Goal: Check status: Check status

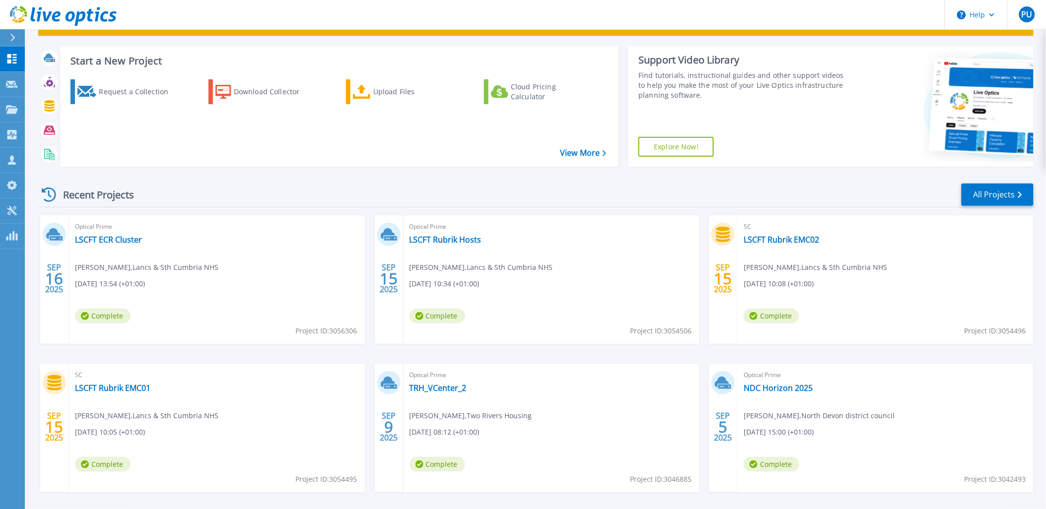
scroll to position [82, 0]
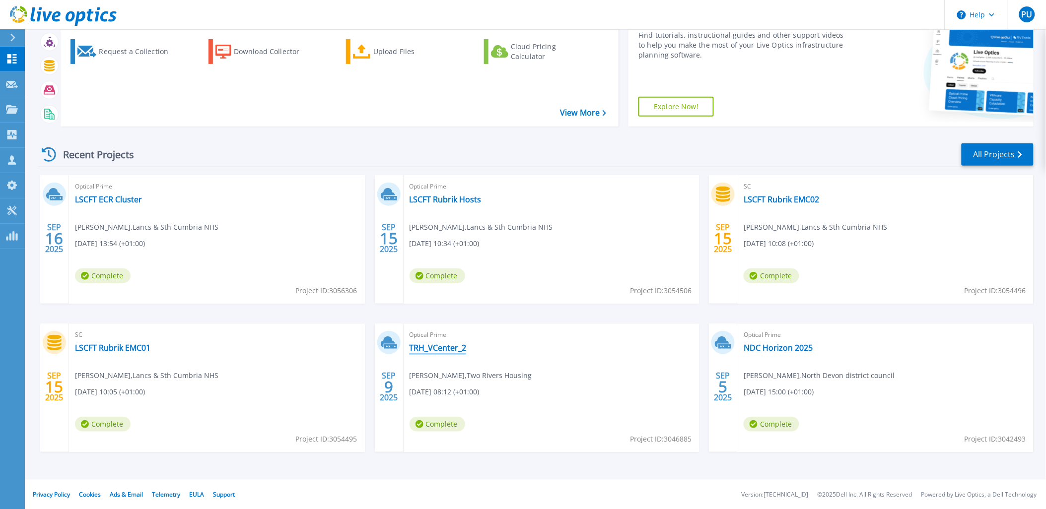
click at [435, 348] on link "TRH_VCenter_2" at bounding box center [438, 348] width 57 height 10
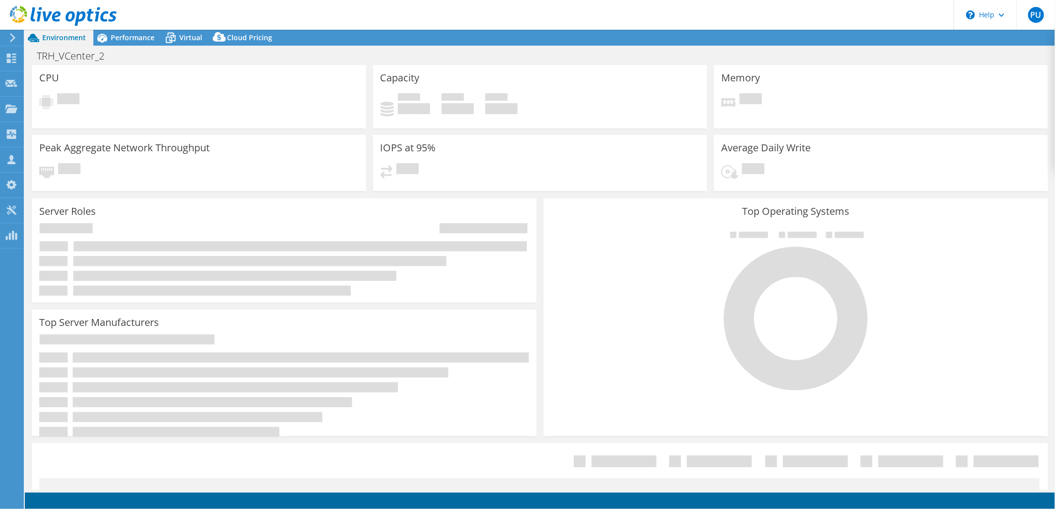
select select "EULondon"
select select "GBP"
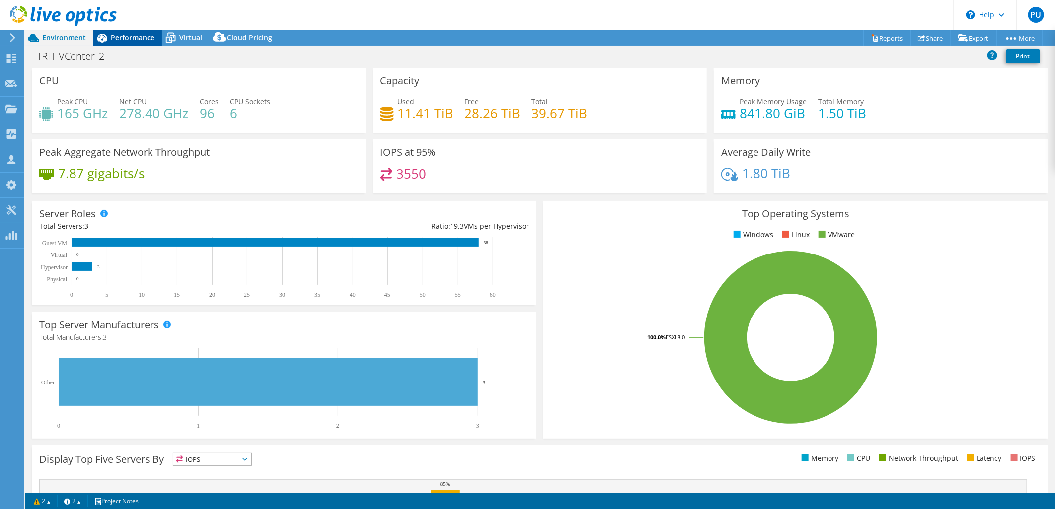
click at [139, 36] on span "Performance" at bounding box center [133, 37] width 44 height 9
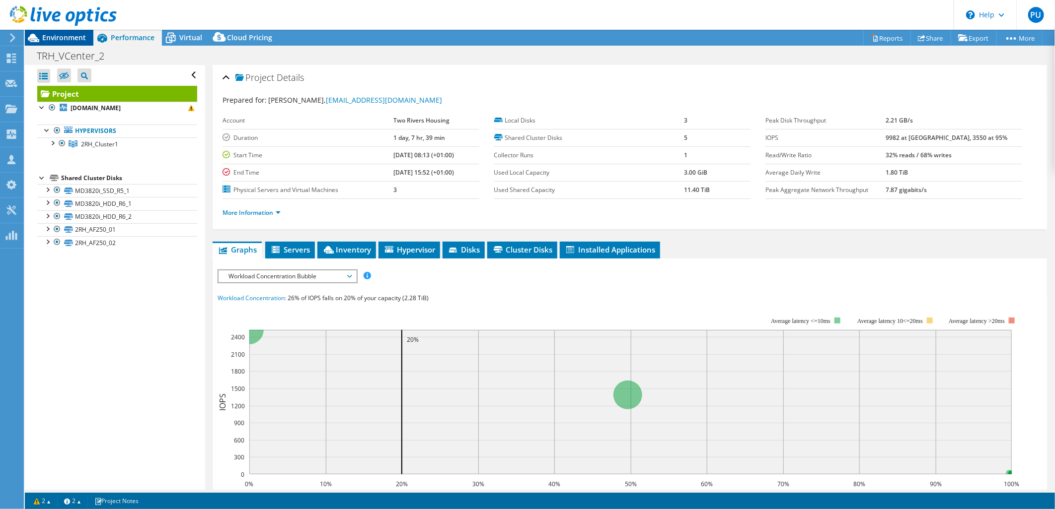
click at [66, 36] on span "Environment" at bounding box center [64, 37] width 44 height 9
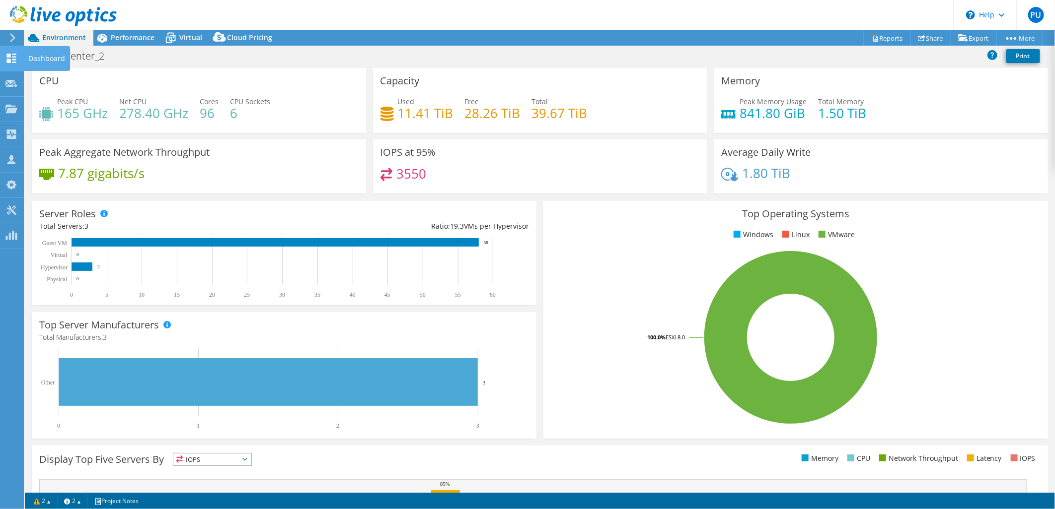
click at [40, 63] on div "Dashboard" at bounding box center [46, 58] width 47 height 25
